Goal: Task Accomplishment & Management: Use online tool/utility

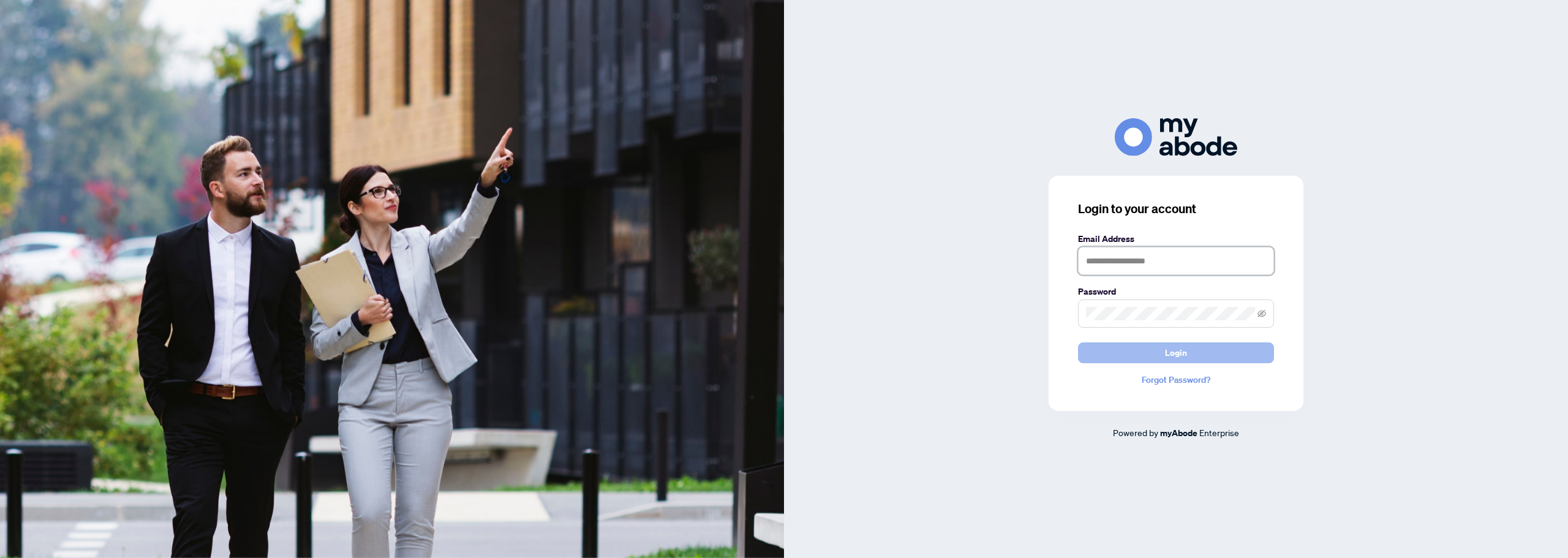
type input "**********"
click at [1128, 349] on button "Login" at bounding box center [1176, 352] width 196 height 21
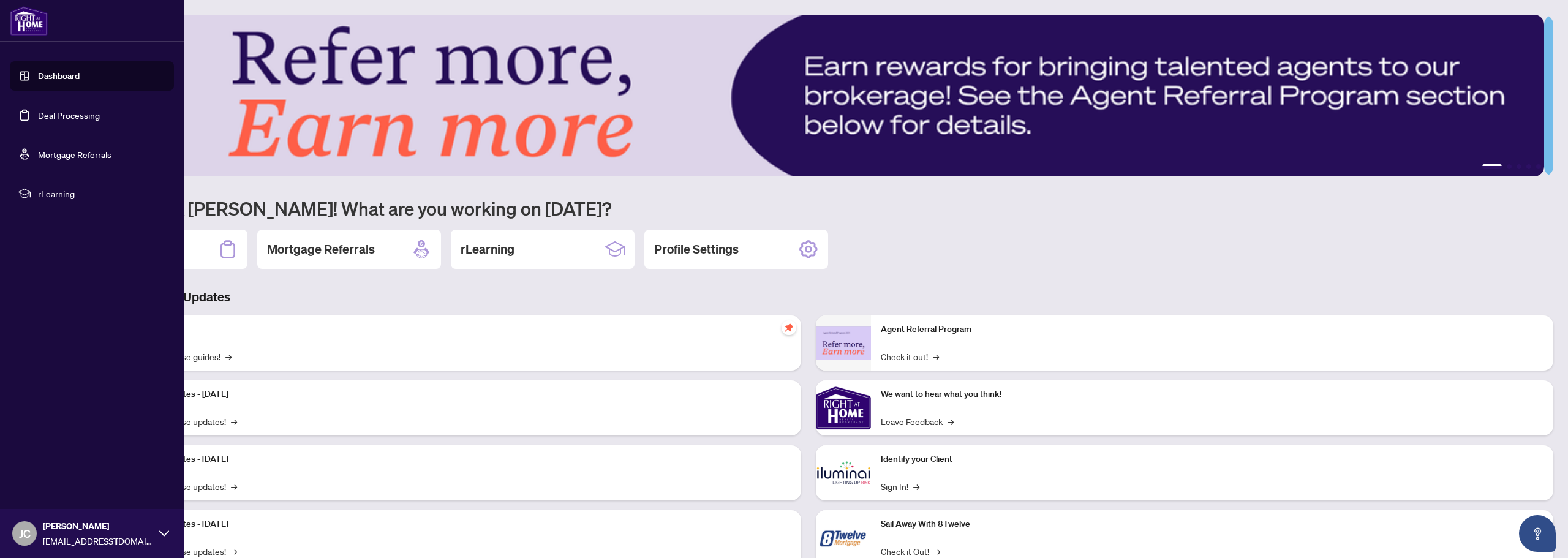
click at [49, 121] on link "Deal Processing" at bounding box center [69, 115] width 62 height 11
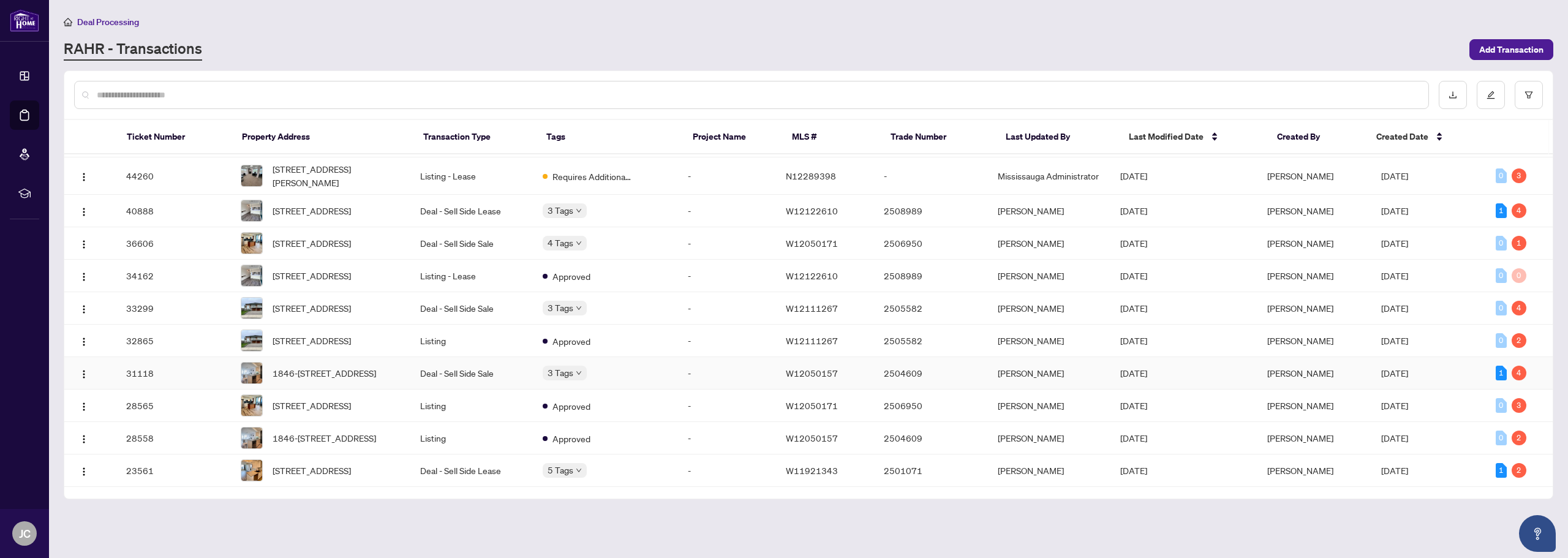
scroll to position [122, 0]
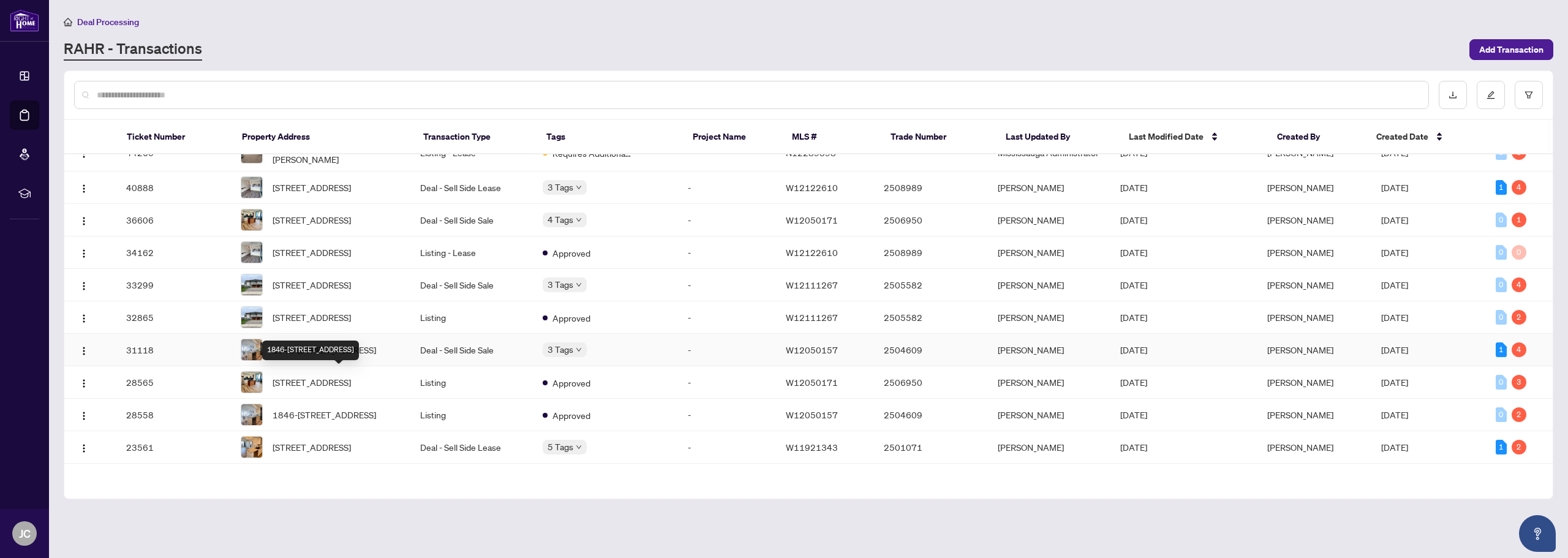
click at [338, 356] on span "1846-[STREET_ADDRESS]" at bounding box center [324, 349] width 103 height 13
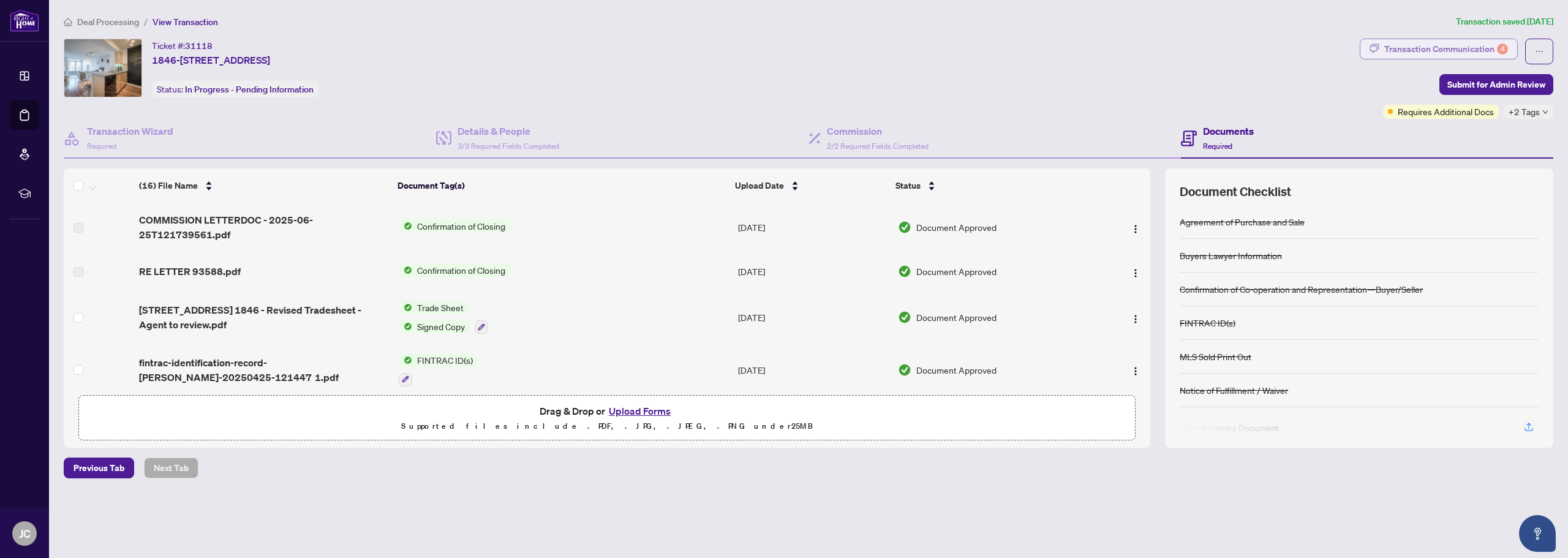
click at [1459, 46] on div "Transaction Communication 4" at bounding box center [1447, 48] width 124 height 20
